Goal: Task Accomplishment & Management: Manage account settings

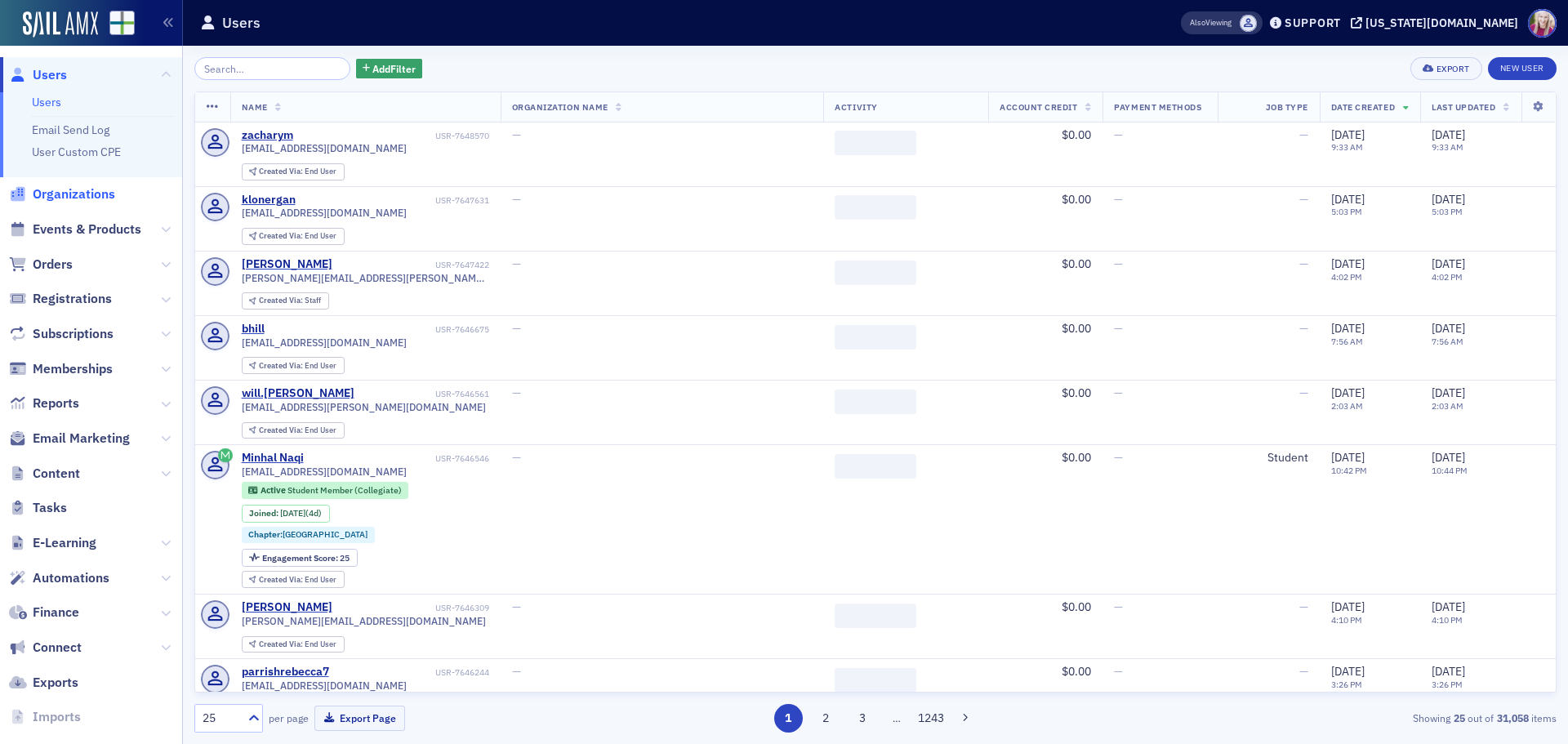
click at [74, 197] on span "Organizations" at bounding box center [74, 194] width 83 height 18
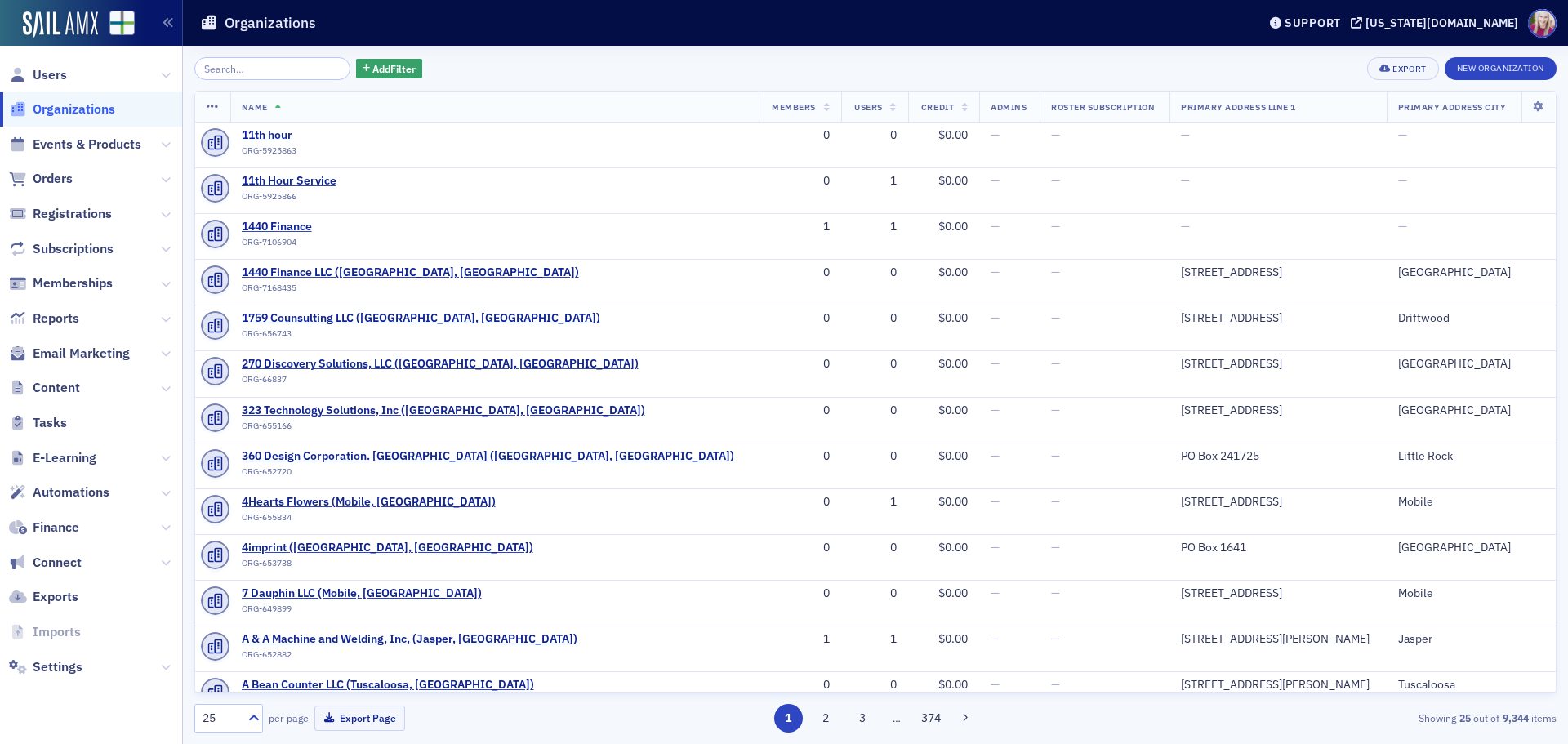
click at [219, 73] on input "search" at bounding box center [272, 68] width 156 height 22
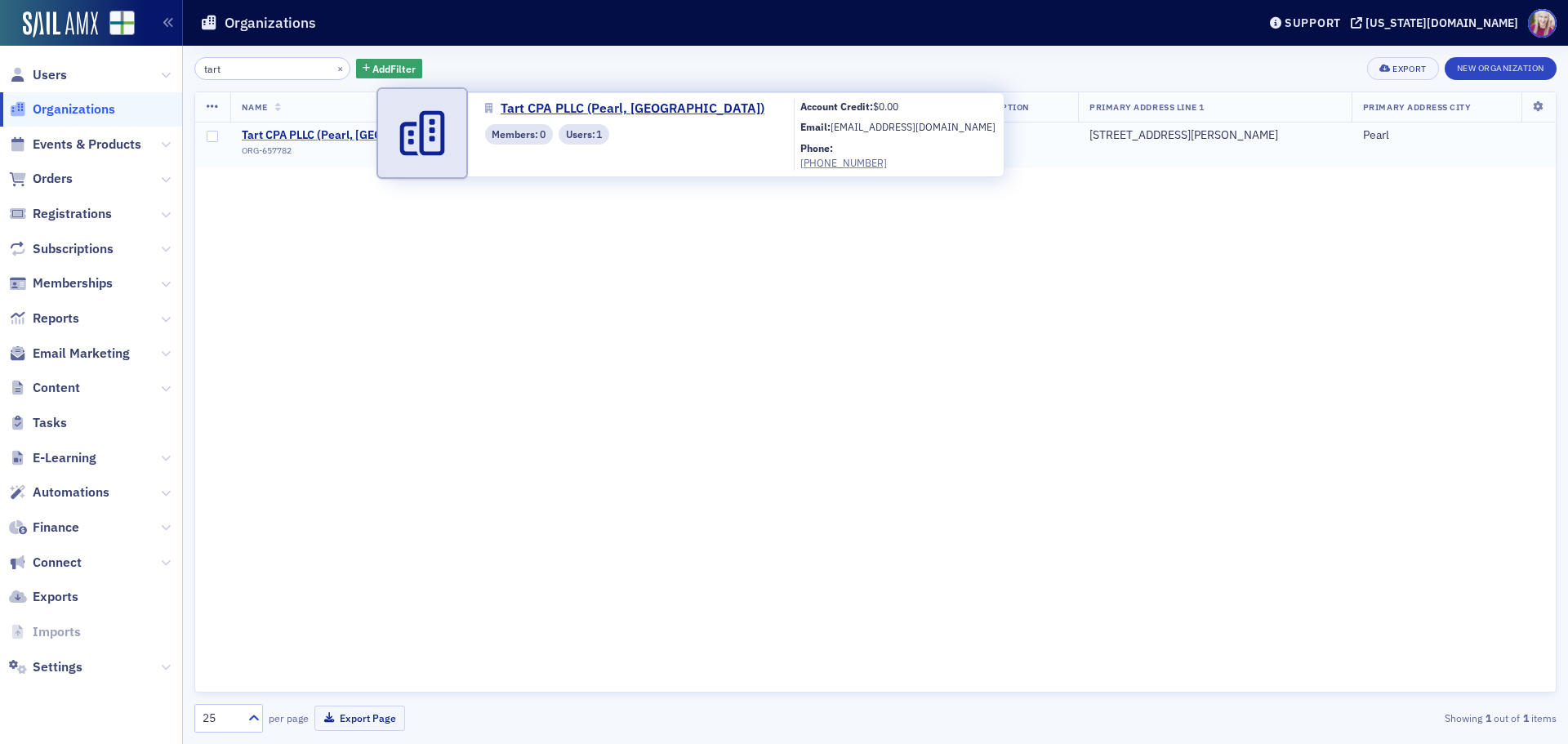
type input "tart"
click at [316, 135] on span "Tart CPA PLLC (Pearl, [GEOGRAPHIC_DATA])" at bounding box center [358, 136] width 233 height 14
select select "US"
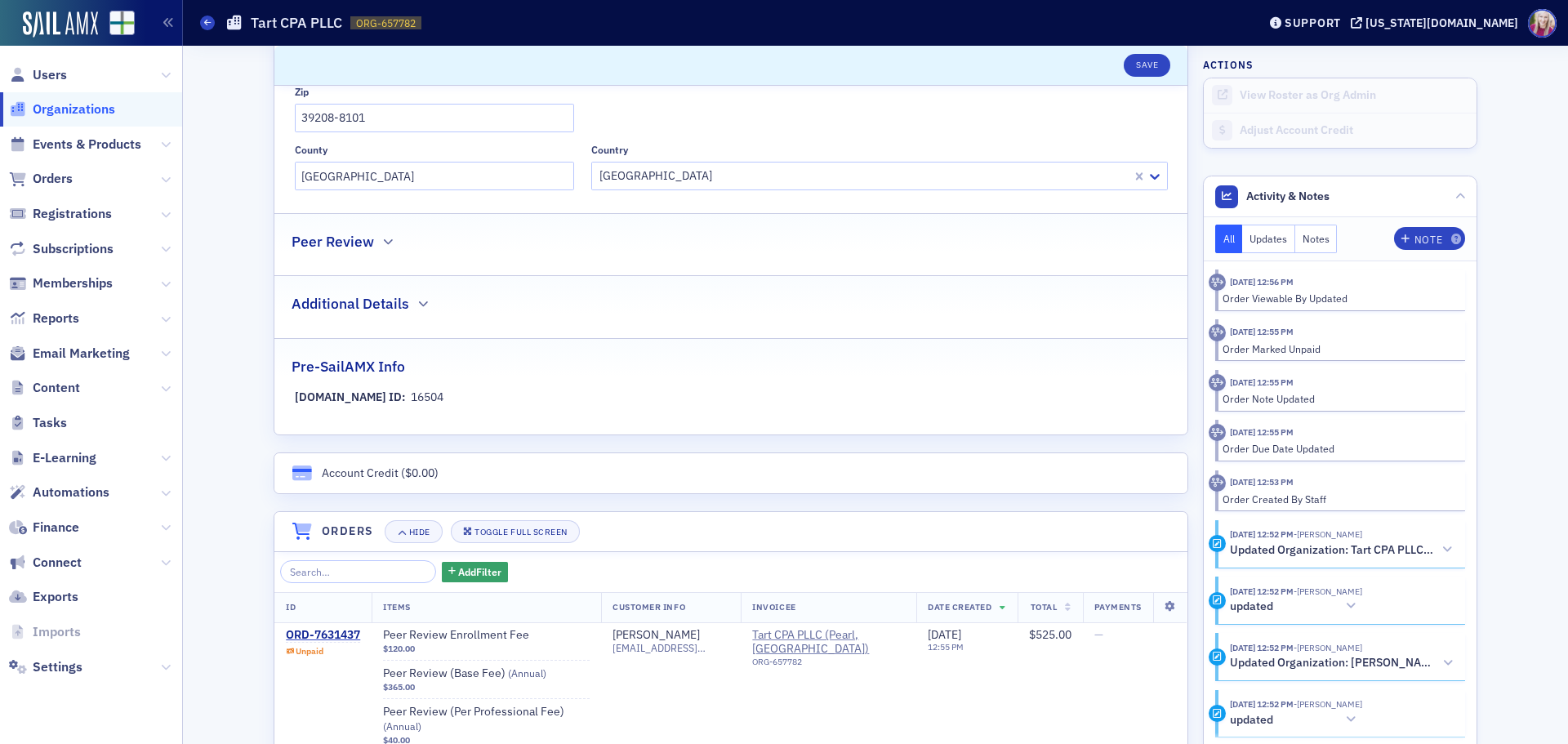
scroll to position [154, 0]
